Goal: Book appointment/travel/reservation

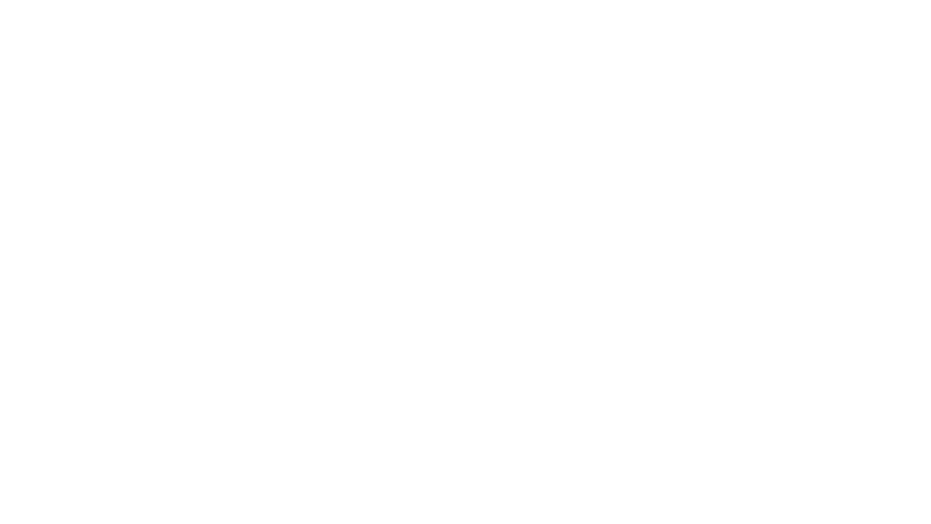
select select "**"
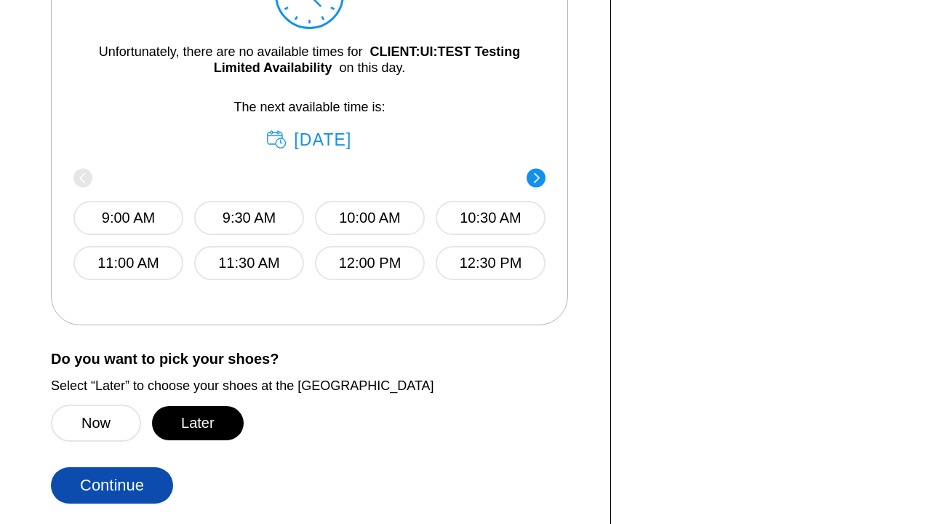
click at [197, 422] on button "Later" at bounding box center [198, 423] width 92 height 34
click at [112, 484] on button "Continue" at bounding box center [112, 485] width 122 height 36
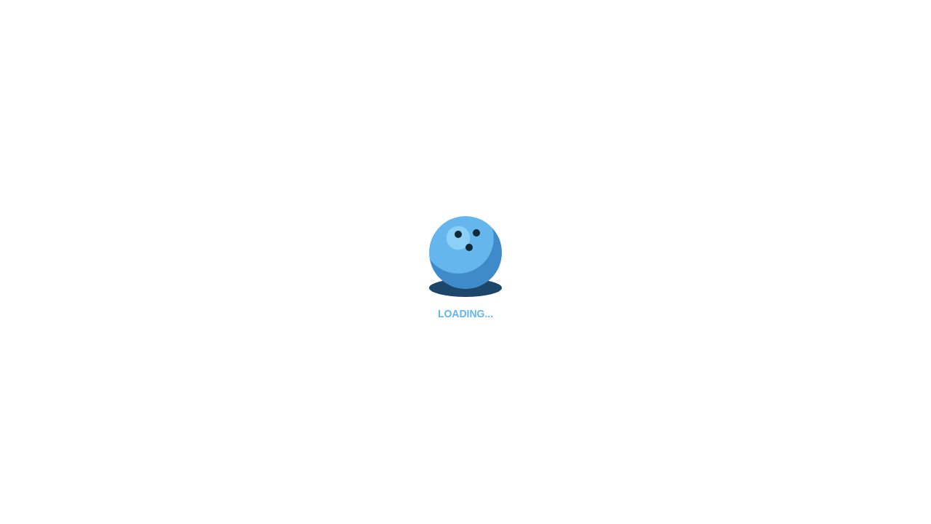
select select "**"
